Goal: Information Seeking & Learning: Find specific fact

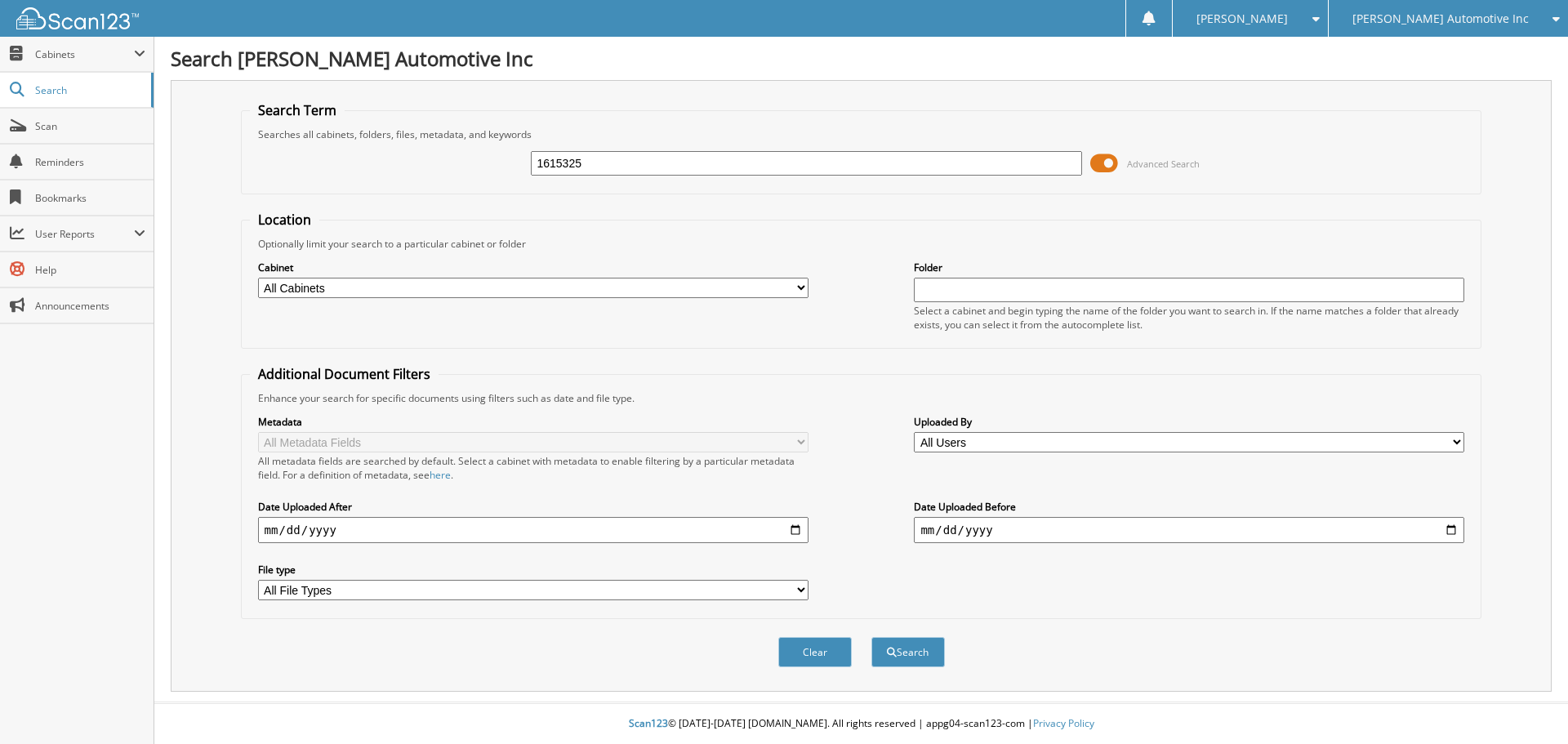
type input "1615325"
click at [872, 637] on button "Search" at bounding box center [908, 652] width 73 height 31
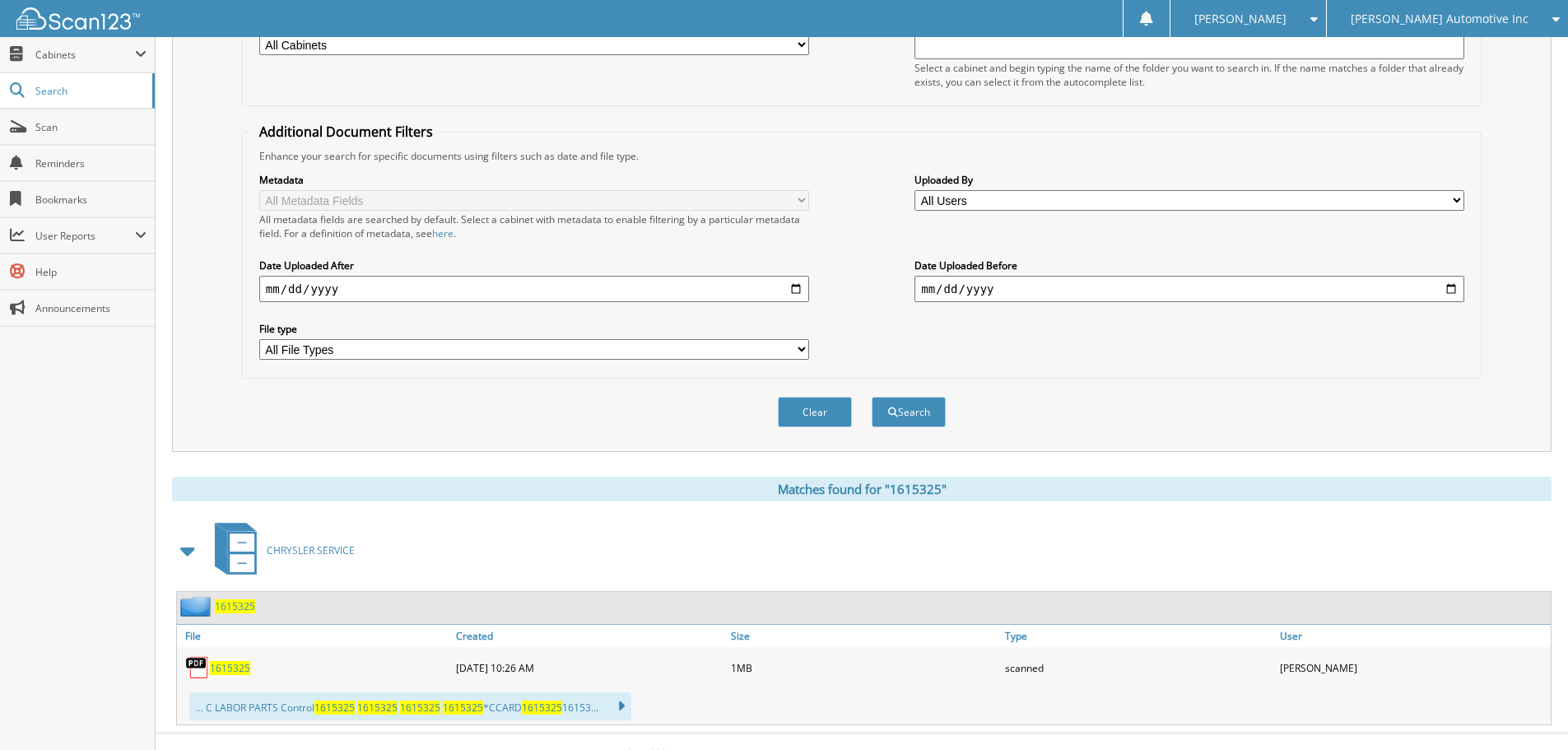
scroll to position [247, 0]
click at [233, 672] on span "1615325" at bounding box center [230, 666] width 40 height 14
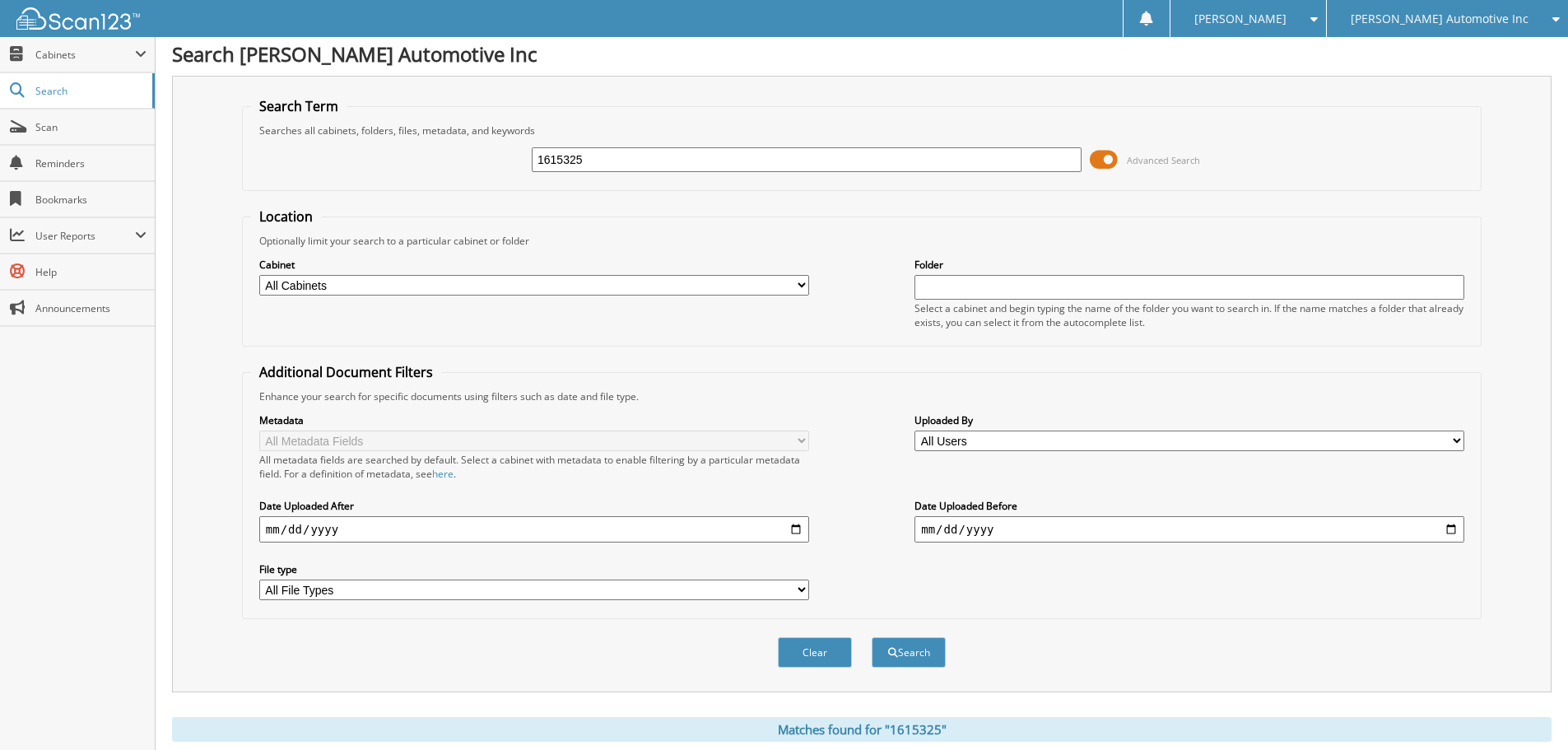
scroll to position [0, 0]
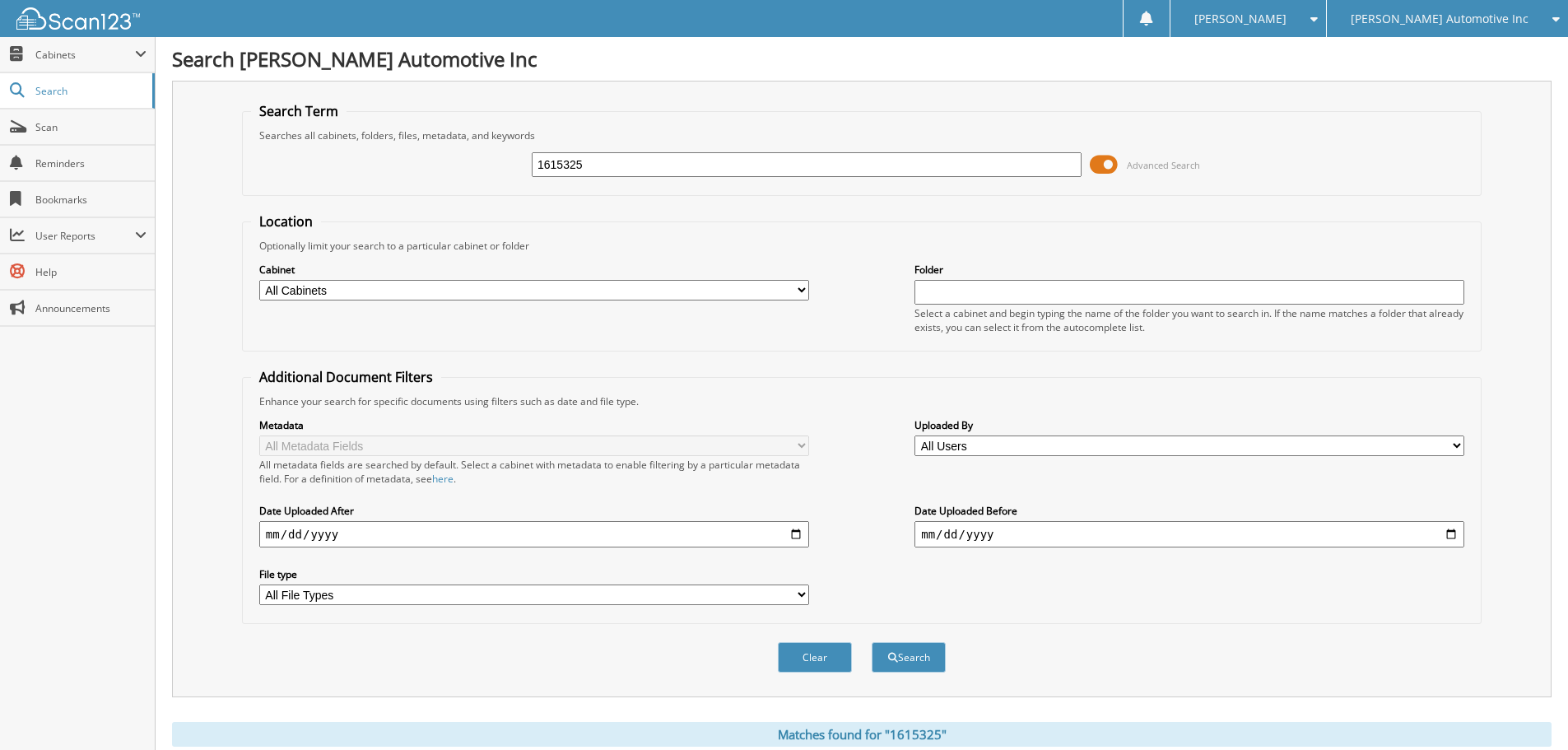
click at [605, 159] on input "1615325" at bounding box center [806, 165] width 550 height 25
type input "1615566"
click at [871, 642] on button "Search" at bounding box center [908, 657] width 74 height 31
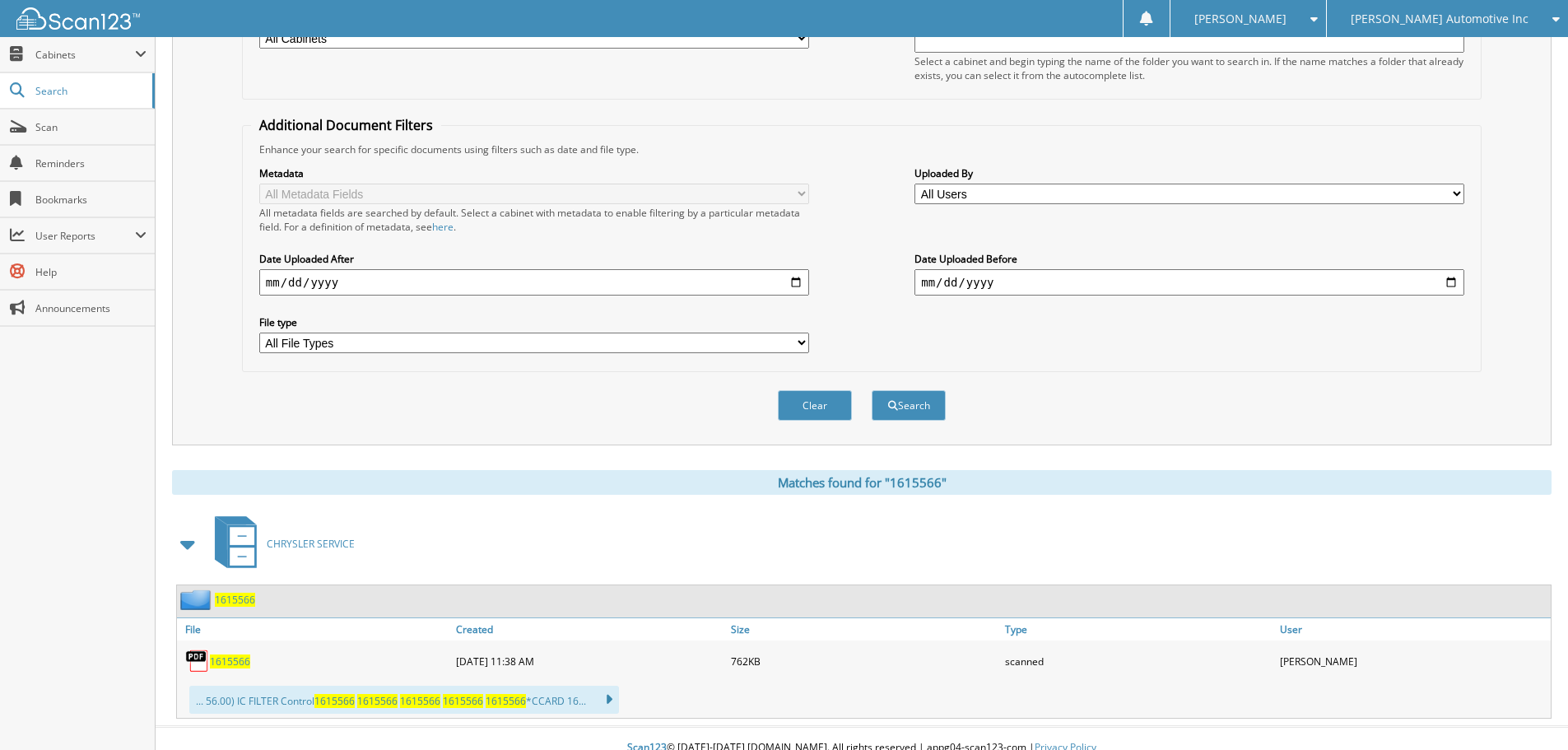
scroll to position [271, 0]
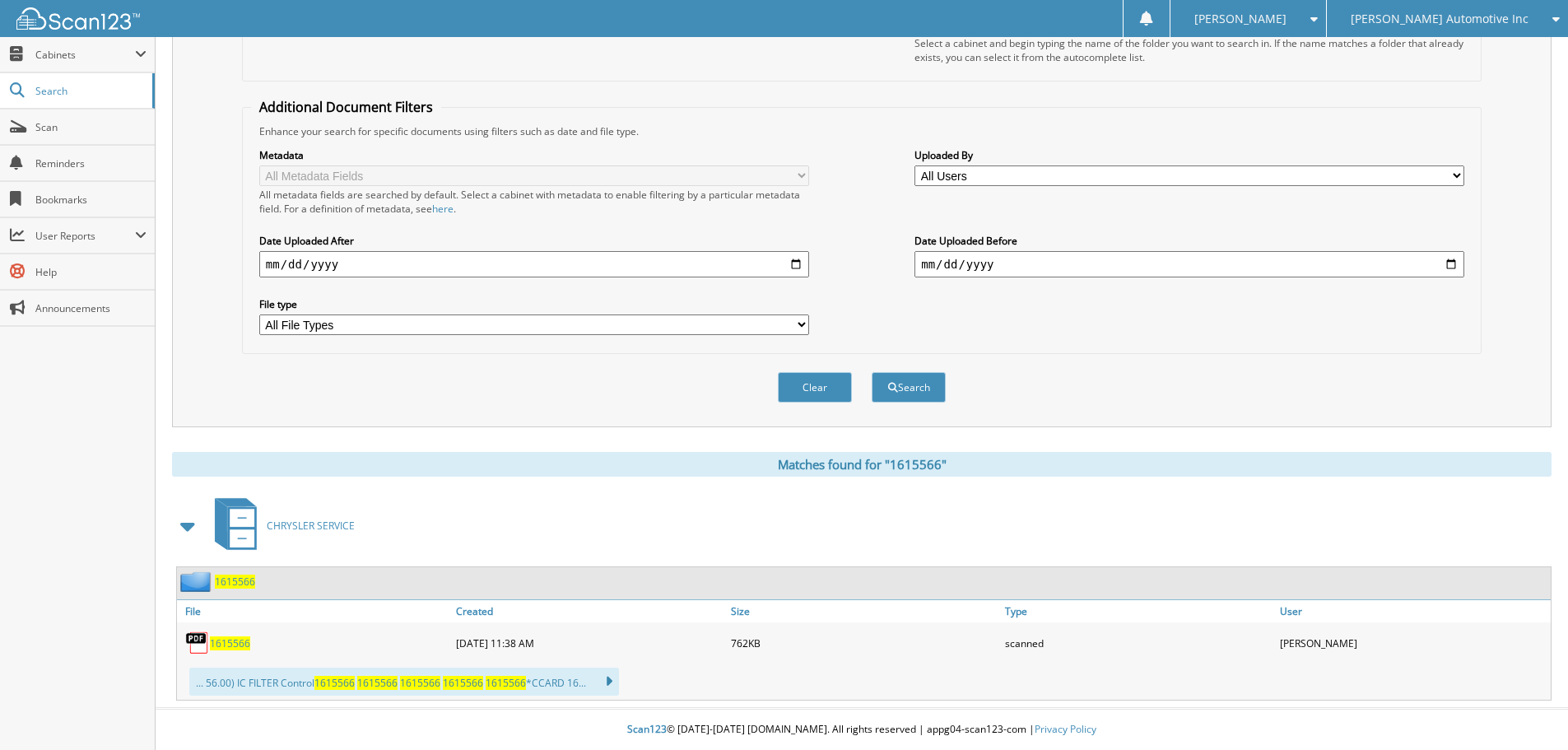
click at [248, 641] on span "1615566" at bounding box center [230, 643] width 40 height 14
